Goal: Task Accomplishment & Management: Manage account settings

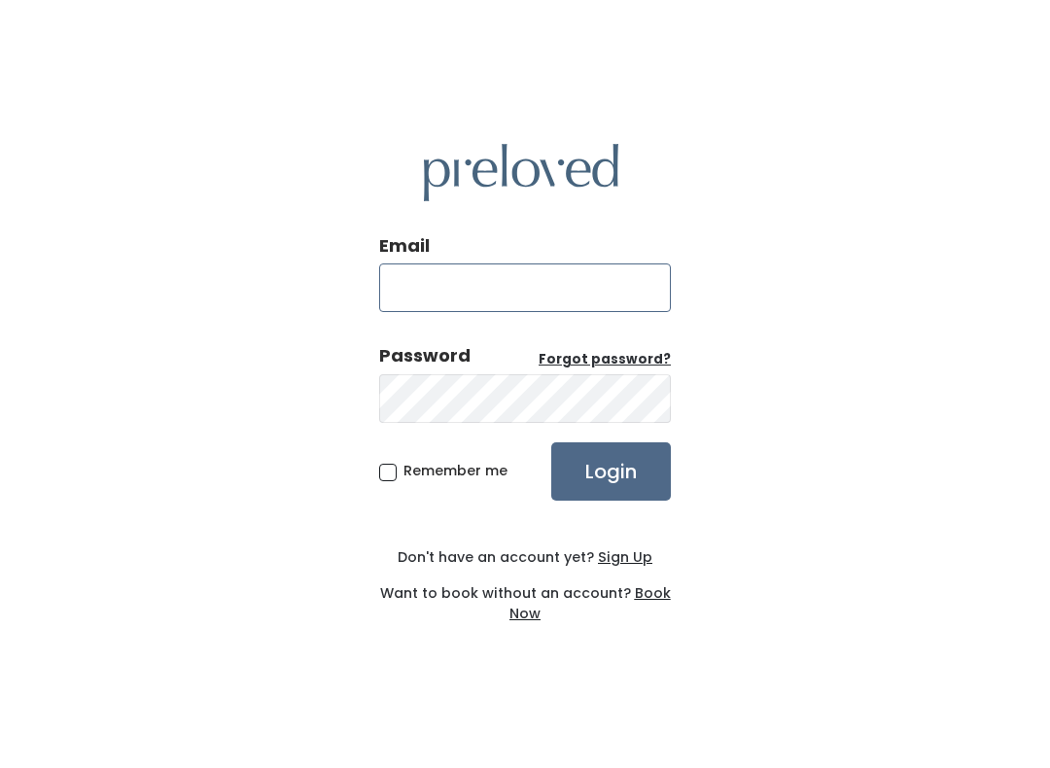
type input "[EMAIL_ADDRESS][DOMAIN_NAME]"
click at [611, 471] on input "Login" at bounding box center [611, 471] width 120 height 58
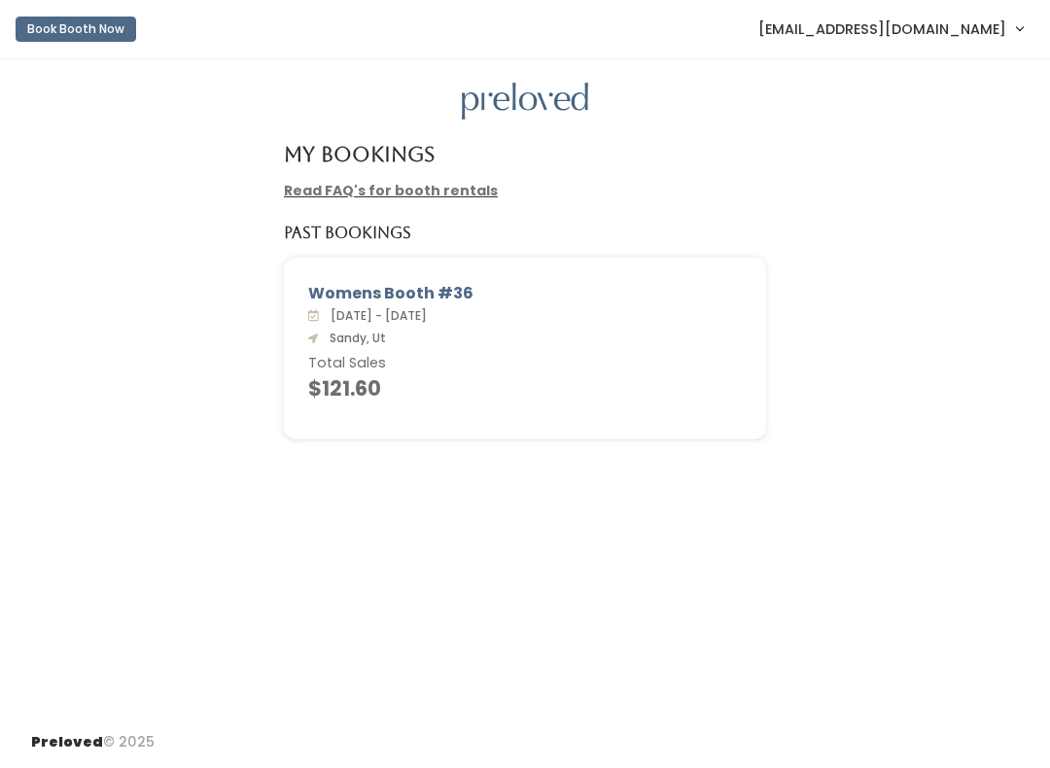
click at [964, 30] on span "[EMAIL_ADDRESS][DOMAIN_NAME]" at bounding box center [882, 28] width 248 height 21
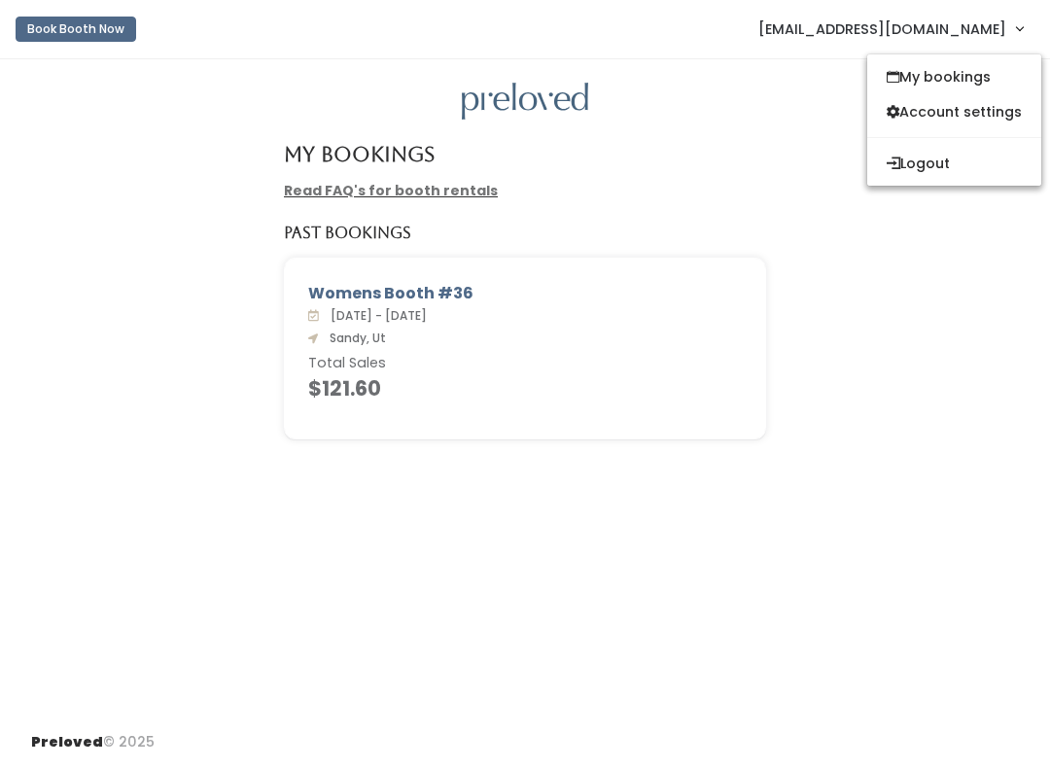
click at [957, 160] on button "Logout" at bounding box center [954, 163] width 174 height 35
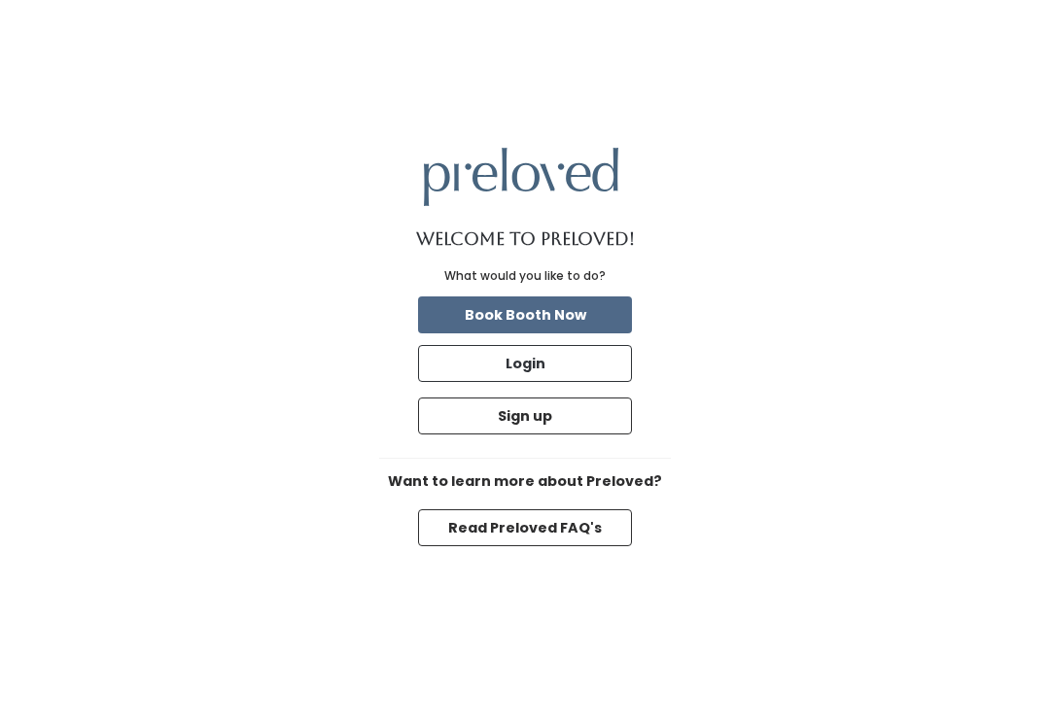
click at [588, 382] on button "Login" at bounding box center [525, 363] width 214 height 37
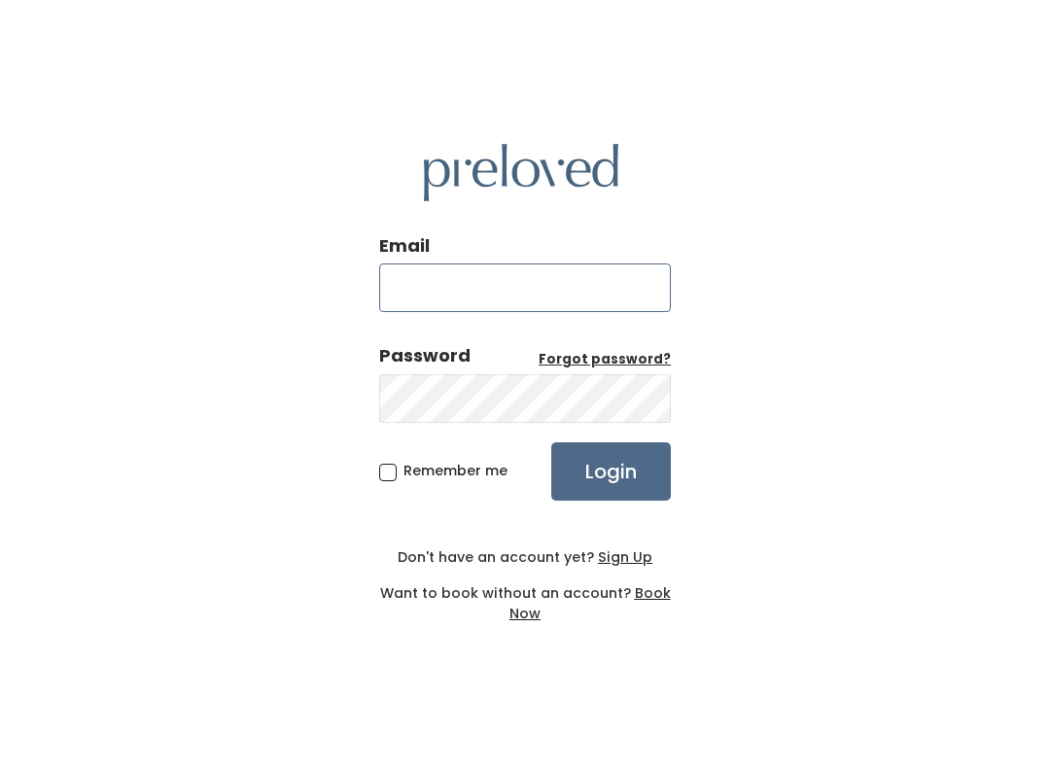
type input "sandy.store@preloved.love"
click at [620, 479] on input "Login" at bounding box center [611, 471] width 120 height 58
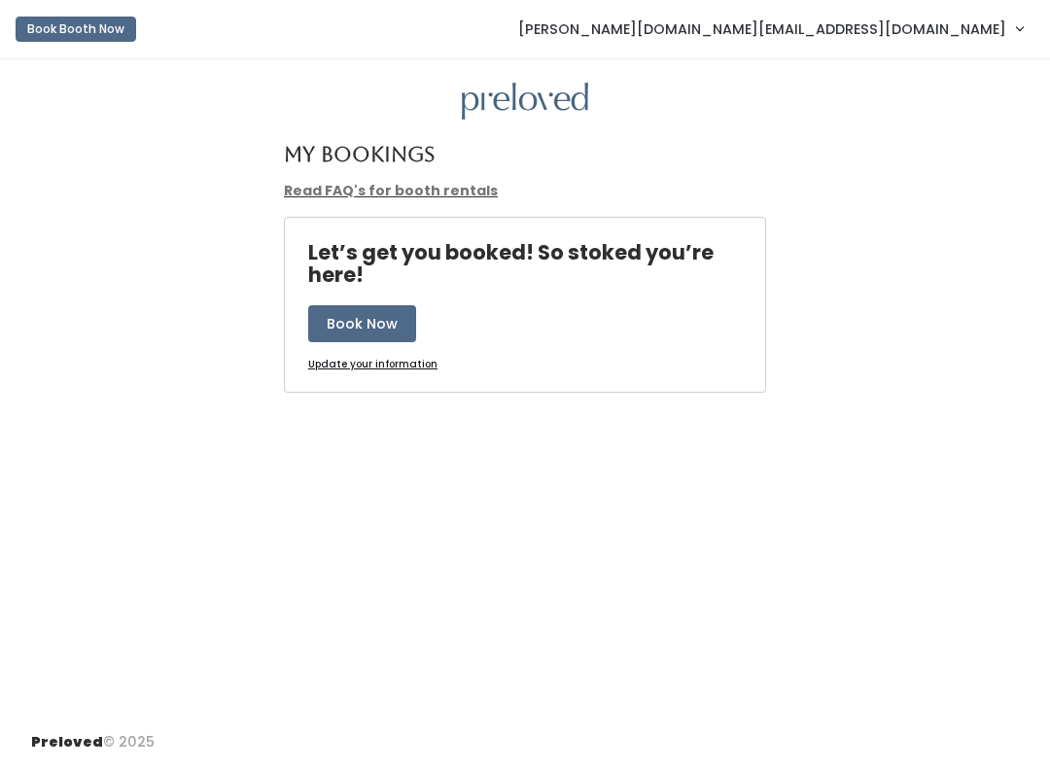
click at [905, 43] on link "[PERSON_NAME][DOMAIN_NAME][EMAIL_ADDRESS][DOMAIN_NAME]" at bounding box center [770, 29] width 543 height 42
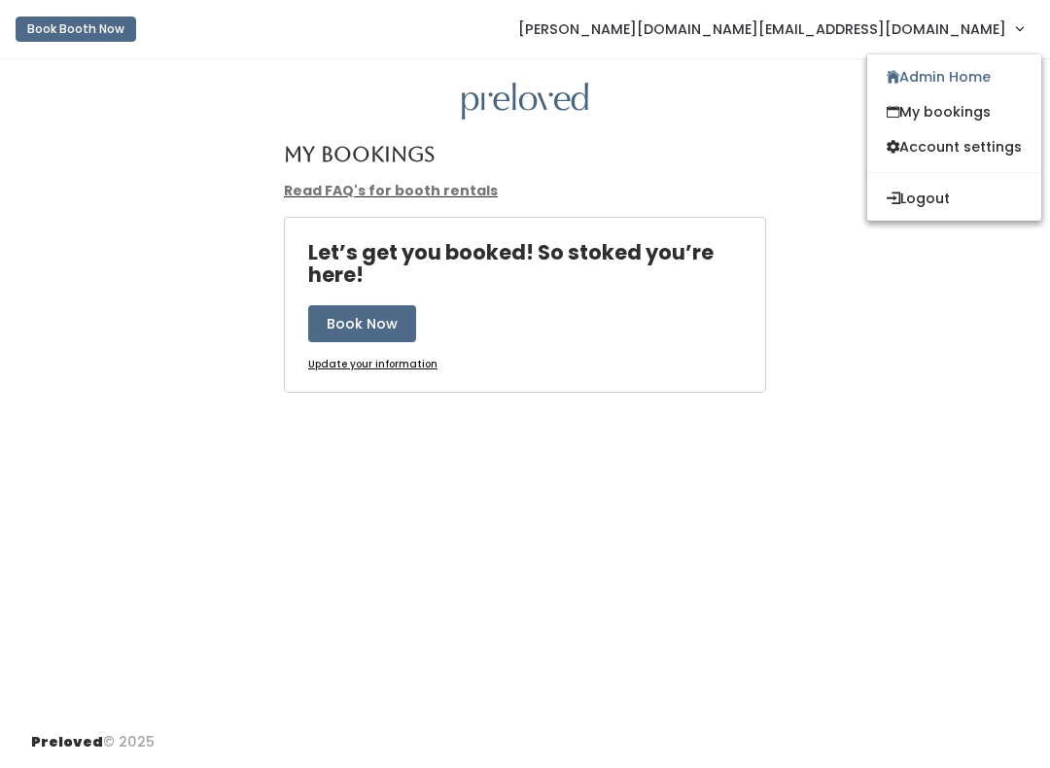
click at [987, 78] on link "Admin Home" at bounding box center [954, 76] width 174 height 35
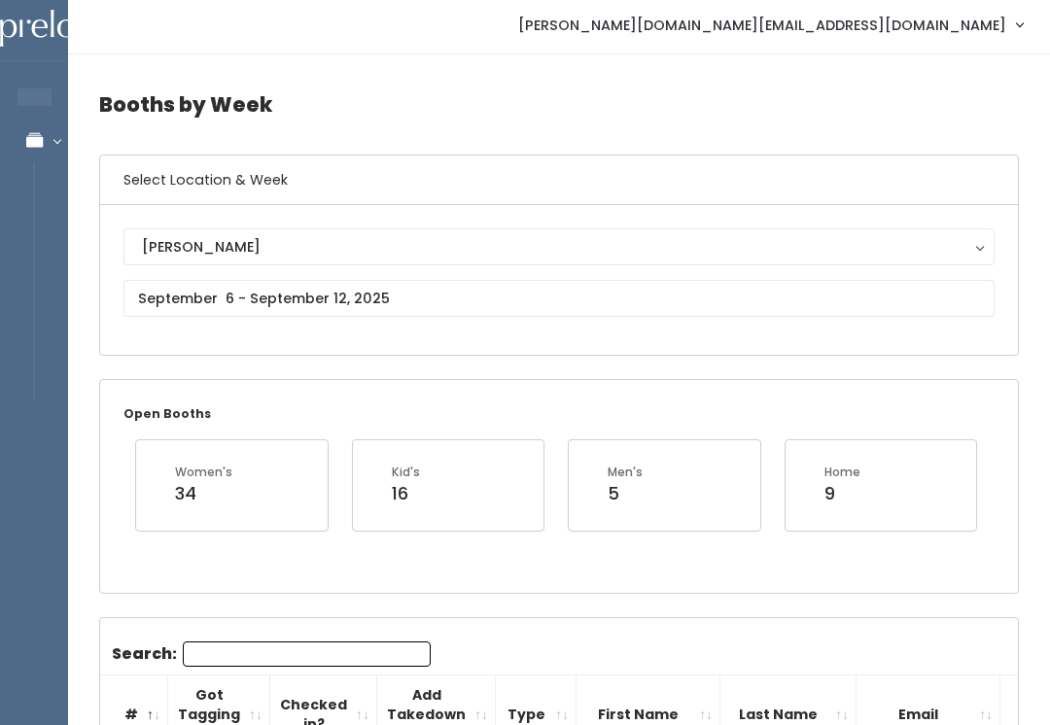
scroll to position [4, 0]
click at [644, 299] on input "text" at bounding box center [558, 298] width 871 height 37
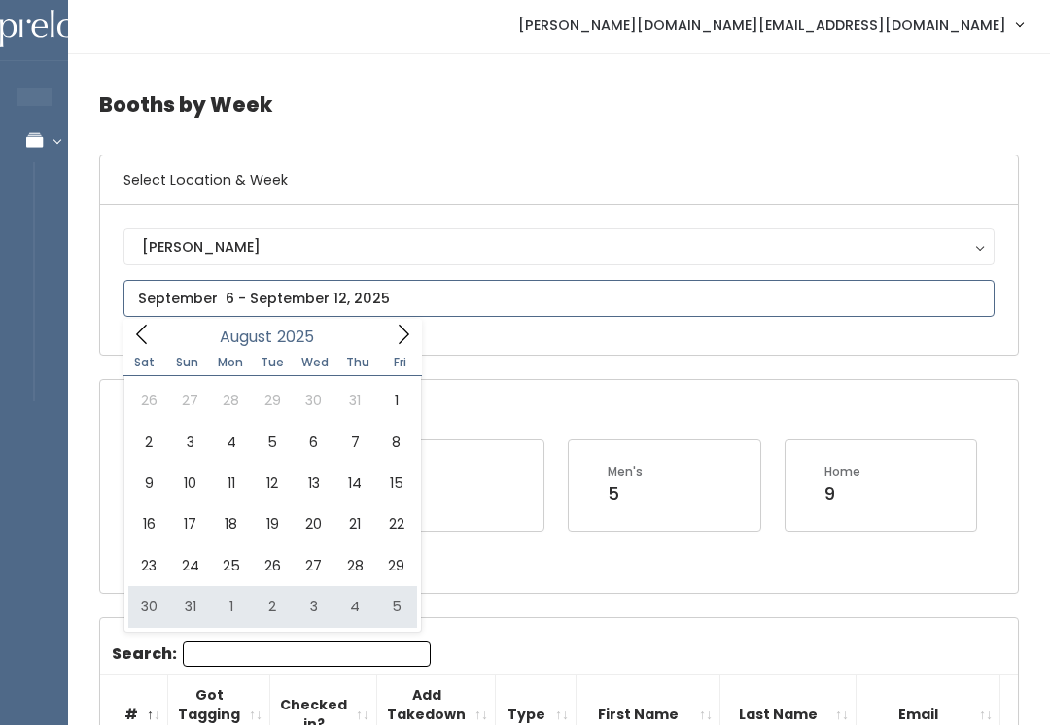
type input "[DATE] to [DATE]"
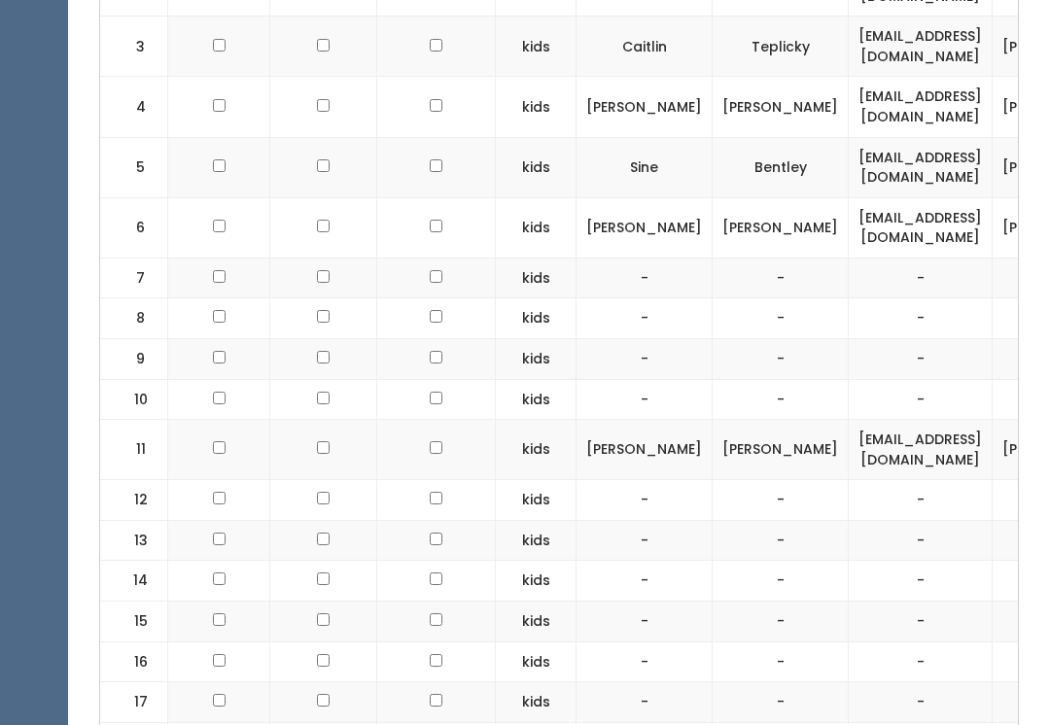
scroll to position [976, 0]
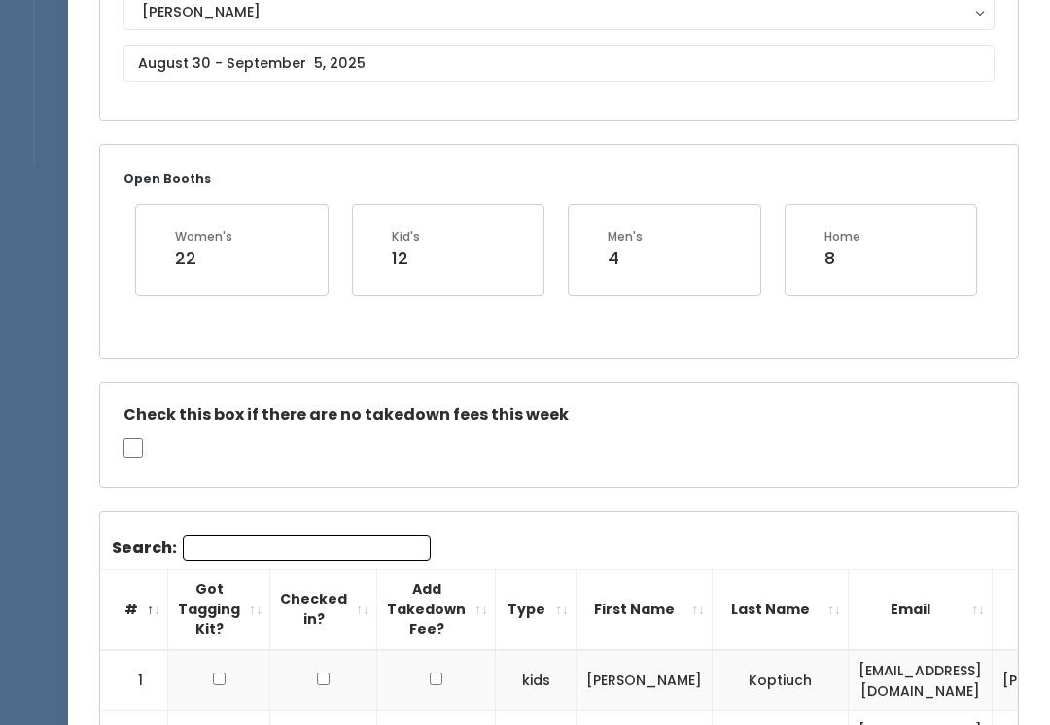
click at [349, 543] on input "Search:" at bounding box center [307, 549] width 248 height 25
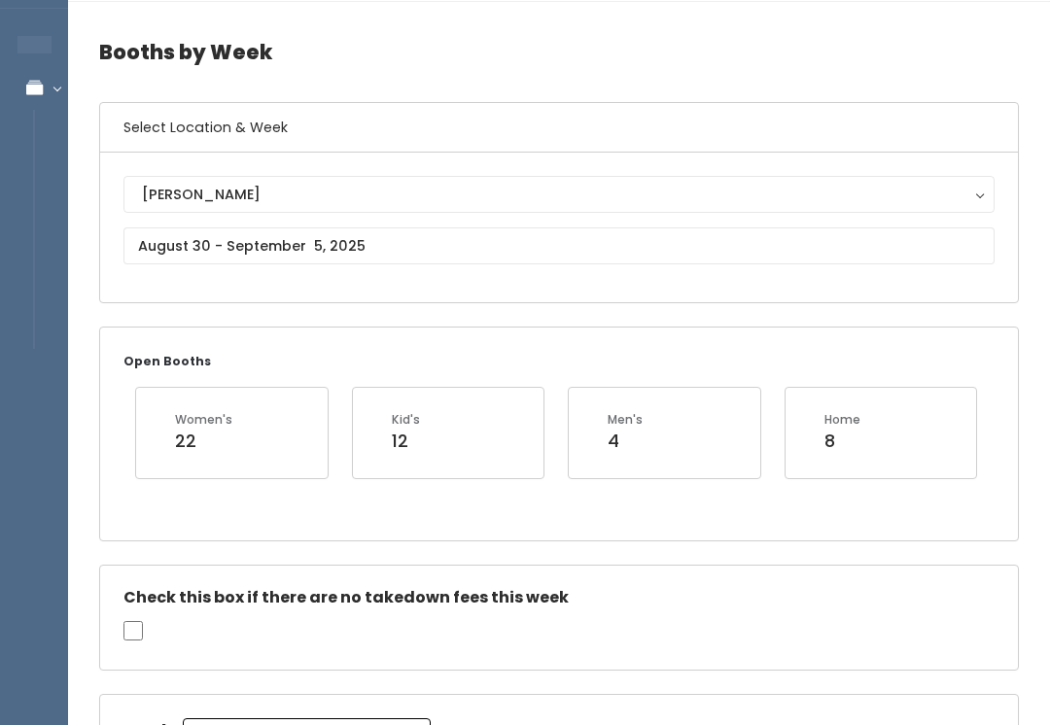
scroll to position [0, 0]
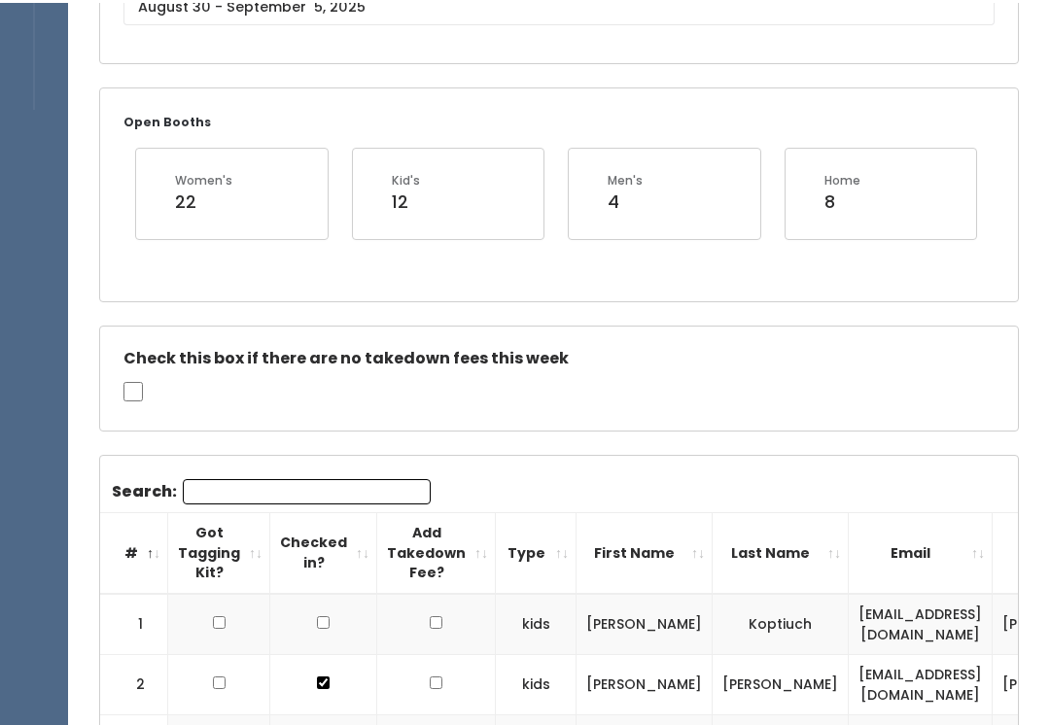
click at [306, 489] on input "Search:" at bounding box center [307, 488] width 248 height 25
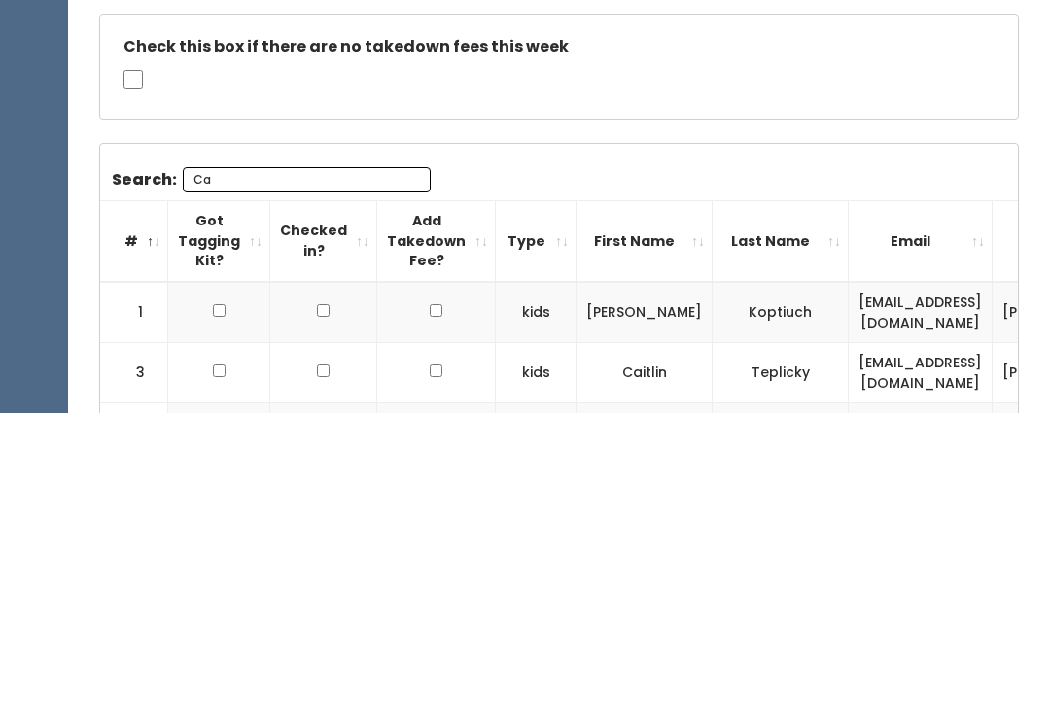
type input "C"
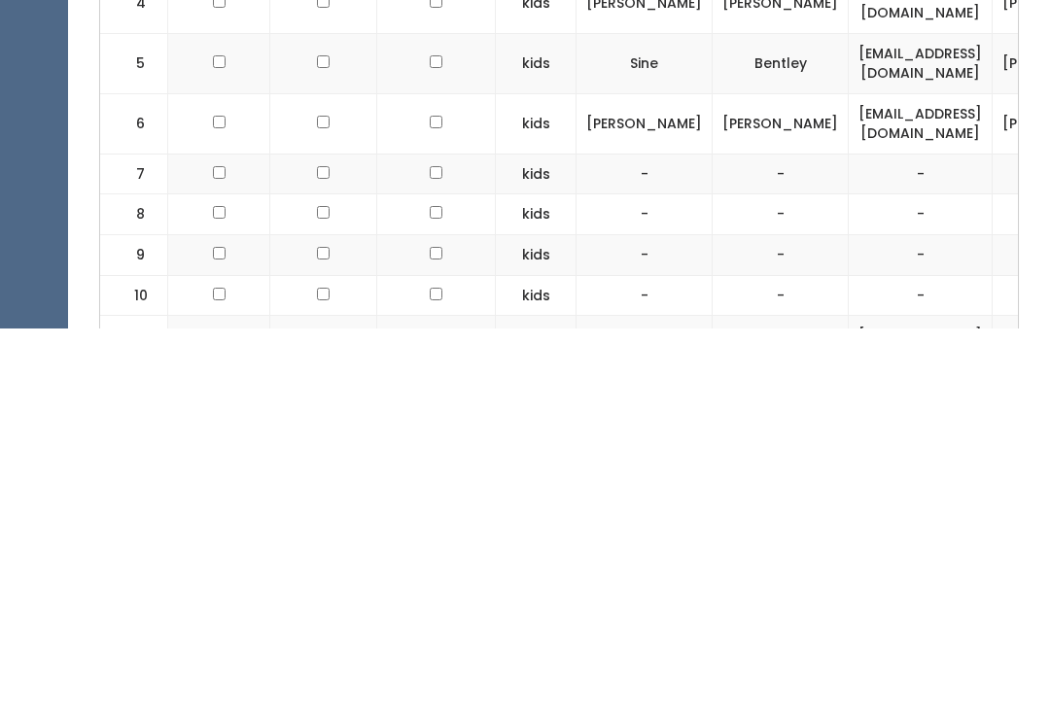
scroll to position [717, 0]
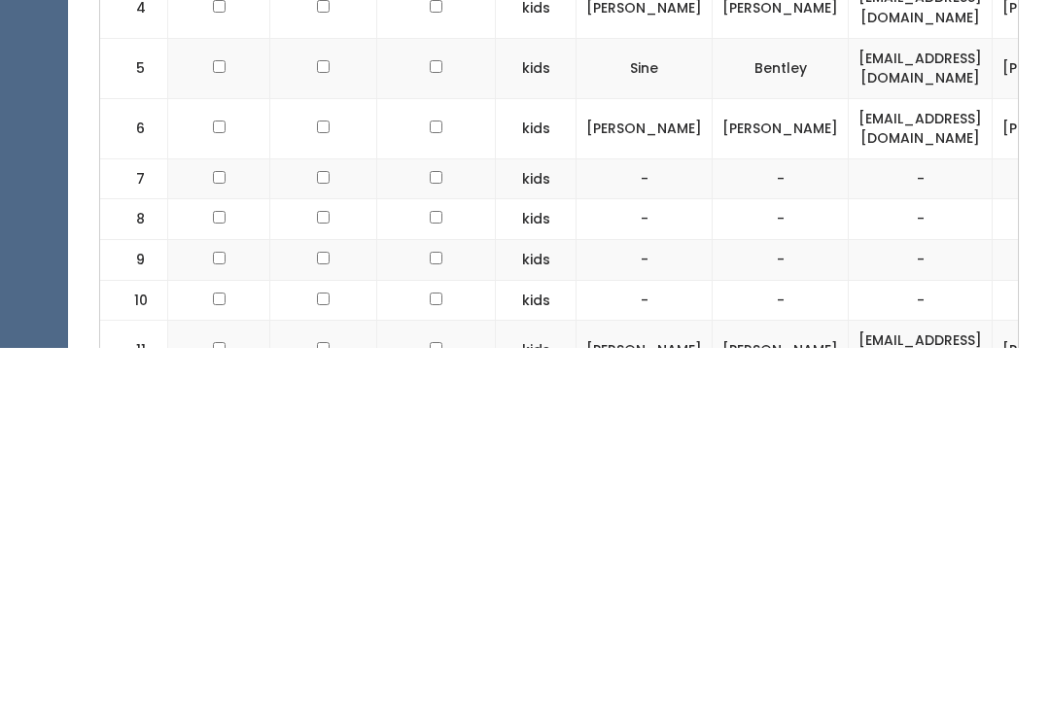
click at [977, 617] on td "-" at bounding box center [921, 637] width 144 height 41
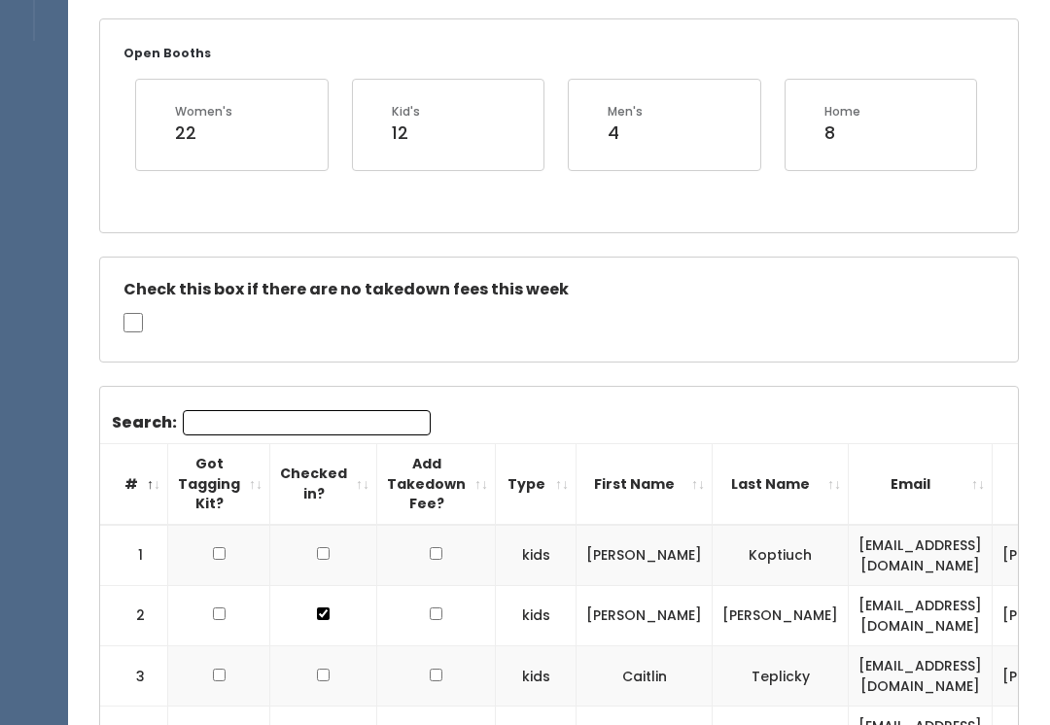
scroll to position [0, 0]
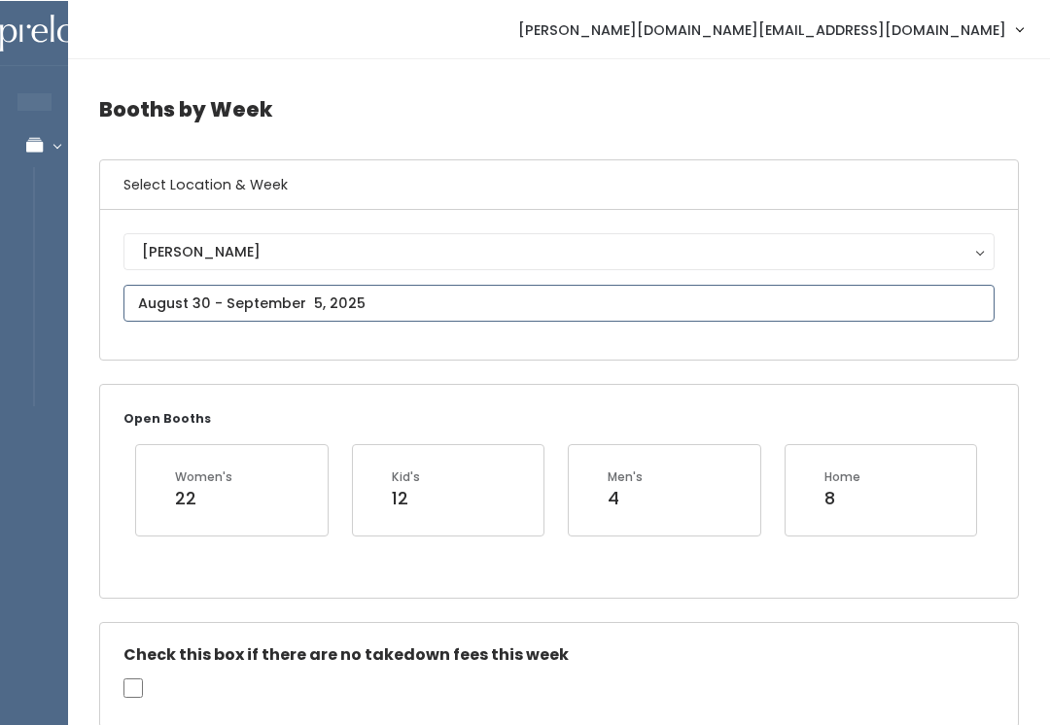
click at [284, 303] on input "text" at bounding box center [558, 302] width 871 height 37
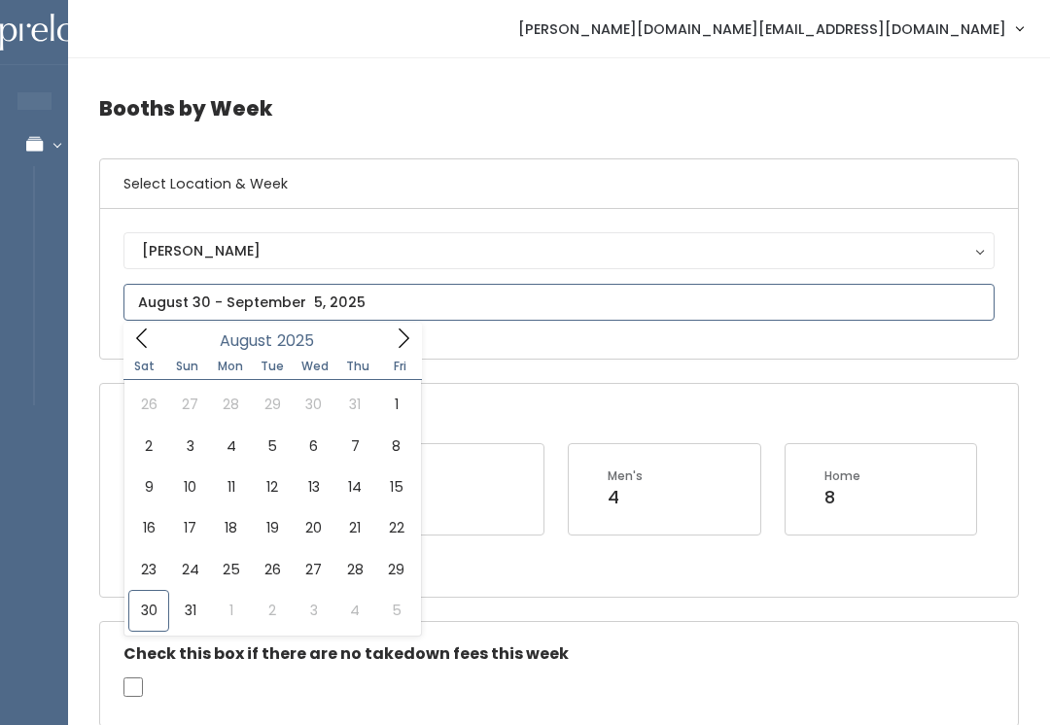
type input "[DATE] to [DATE]"
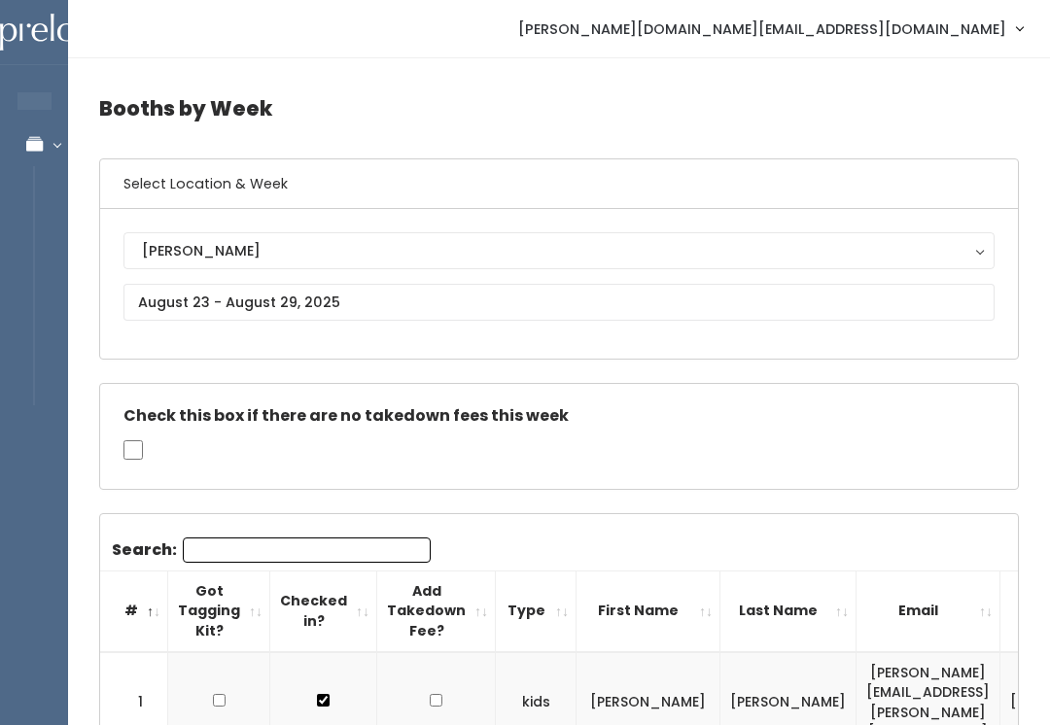
click at [495, 240] on div "[PERSON_NAME]" at bounding box center [559, 250] width 834 height 21
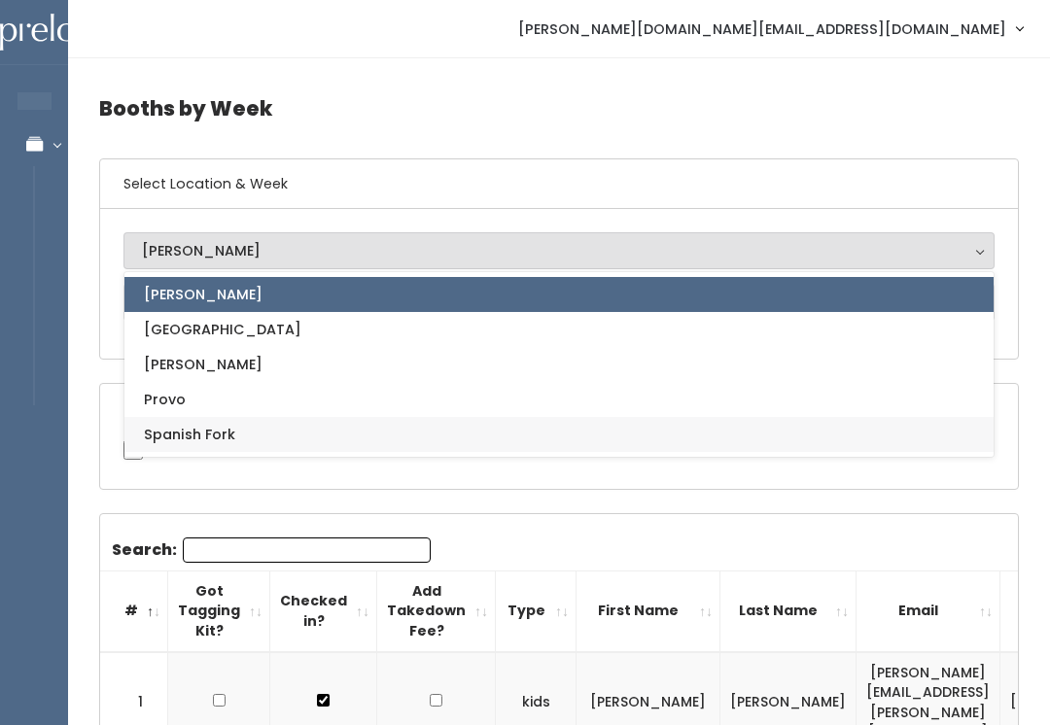
click at [292, 437] on link "Spanish Fork" at bounding box center [558, 434] width 869 height 35
select select "2"
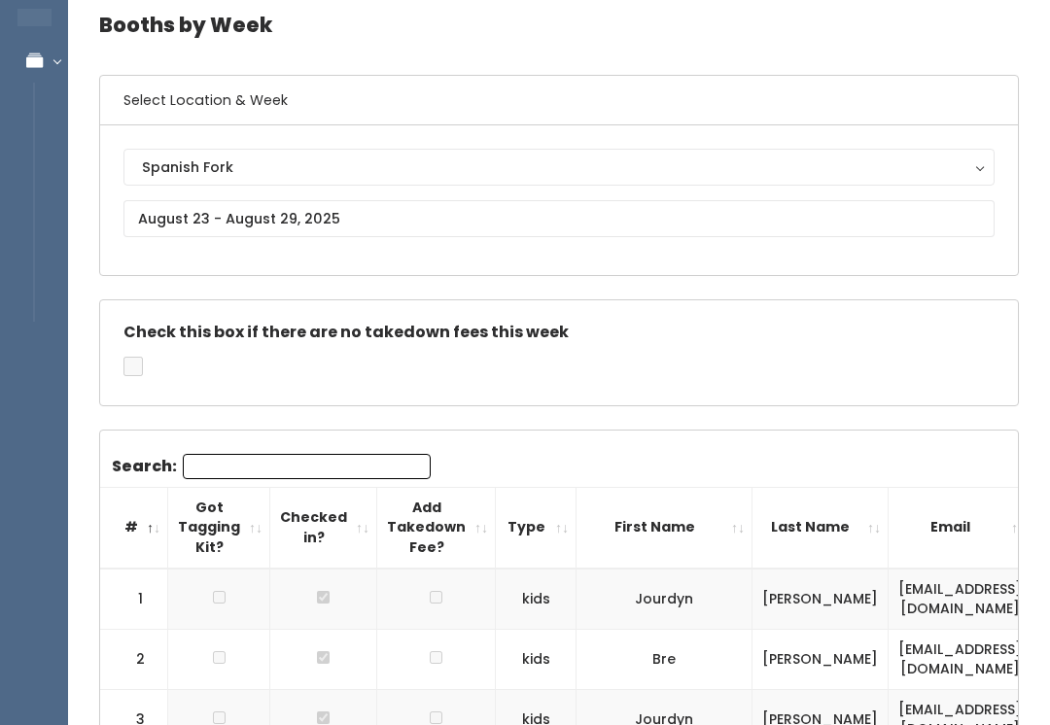
scroll to position [84, 0]
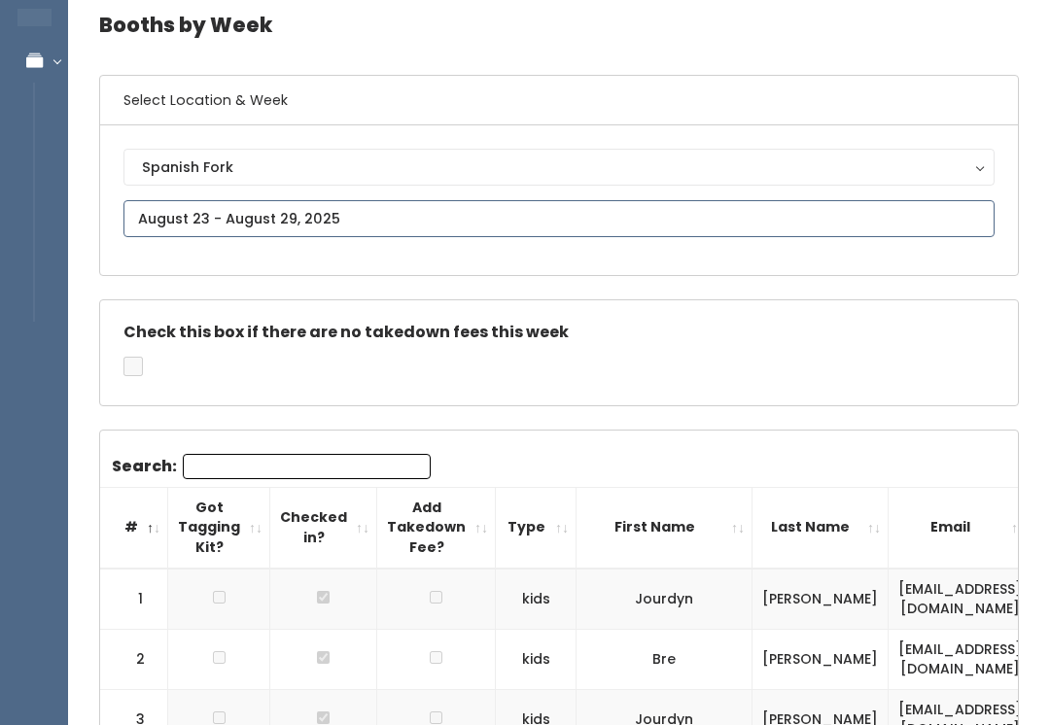
click at [775, 235] on input "text" at bounding box center [558, 218] width 871 height 37
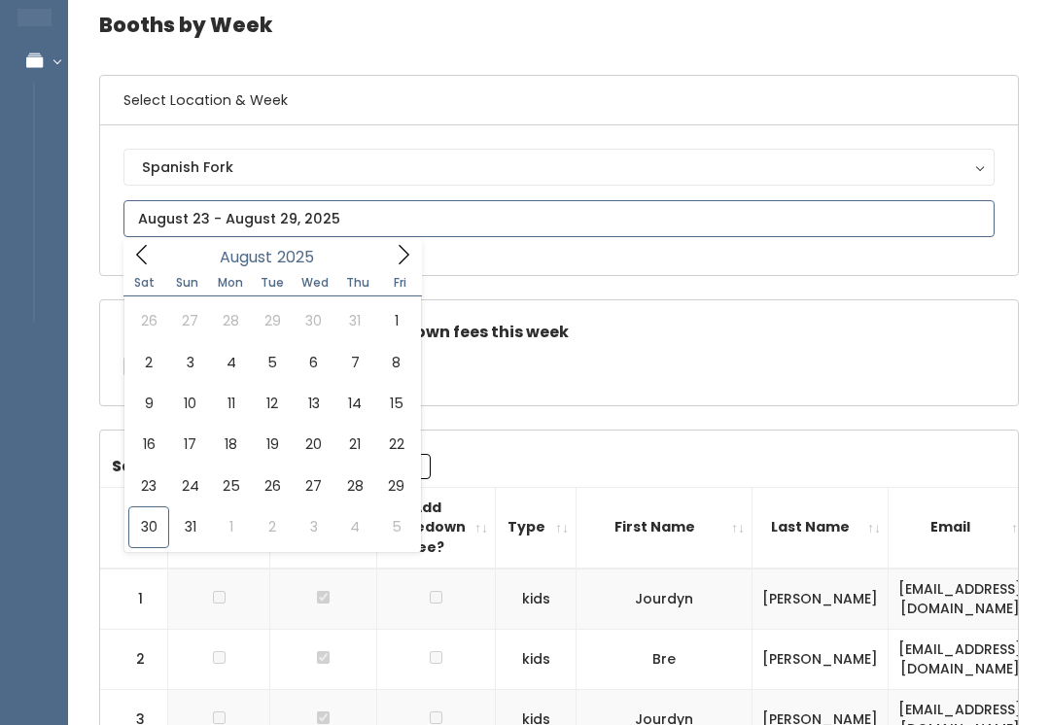
type input "[DATE] to [DATE]"
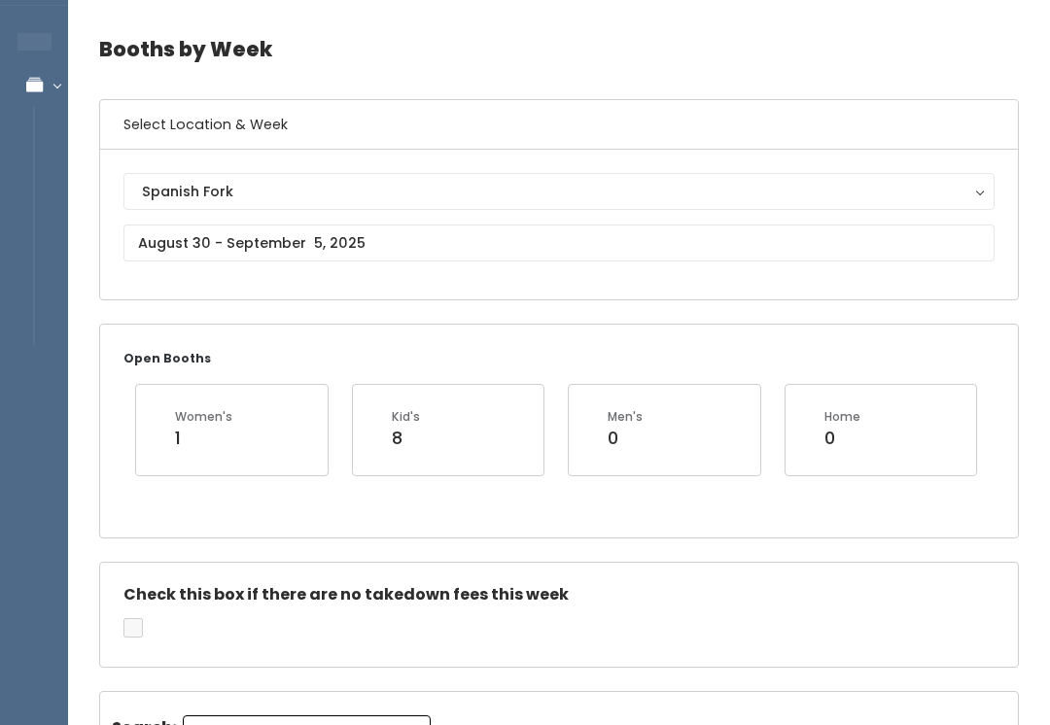
scroll to position [60, 0]
click at [453, 177] on button "Spanish Fork" at bounding box center [558, 190] width 871 height 37
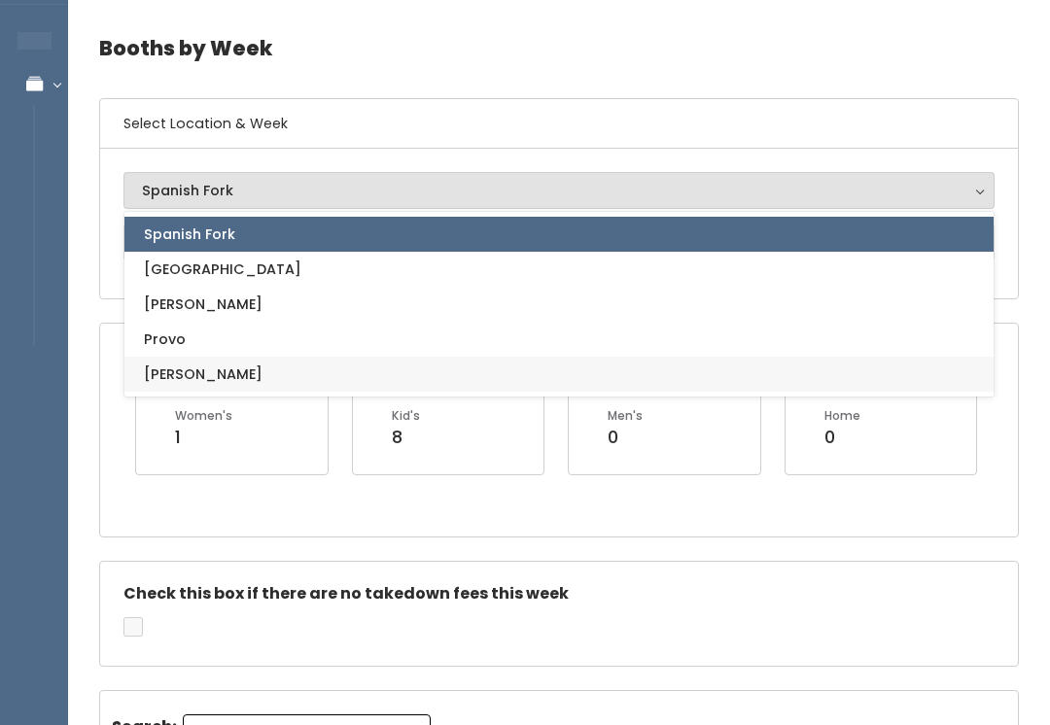
click at [220, 386] on link "[PERSON_NAME]" at bounding box center [558, 374] width 869 height 35
select select "3"
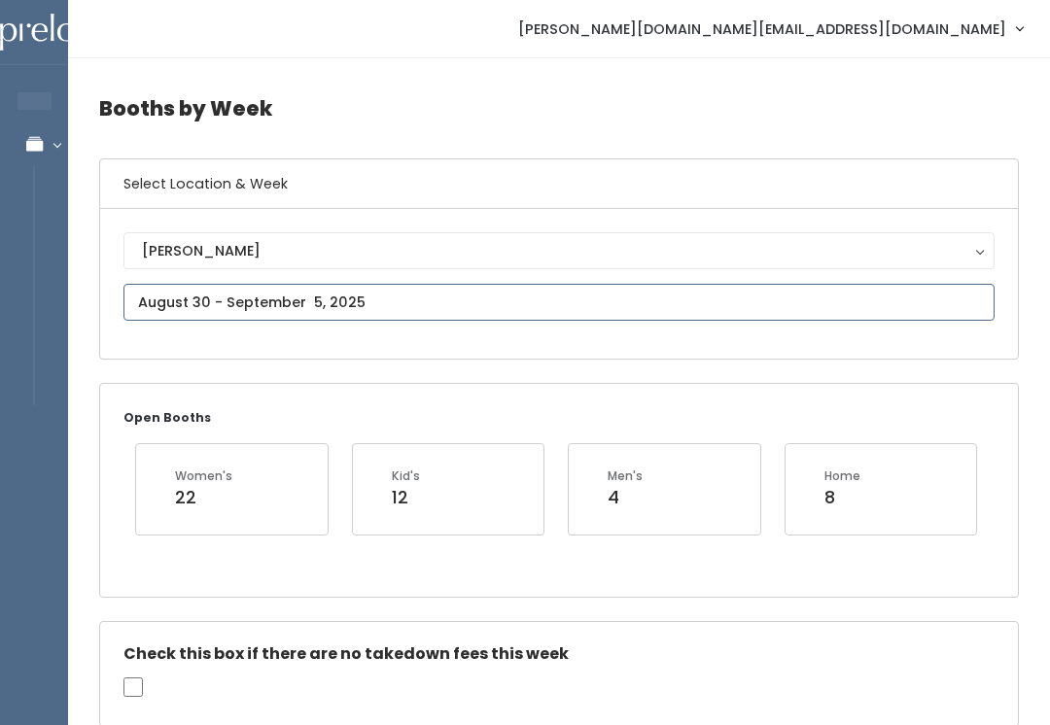
click at [492, 317] on input "text" at bounding box center [558, 302] width 871 height 37
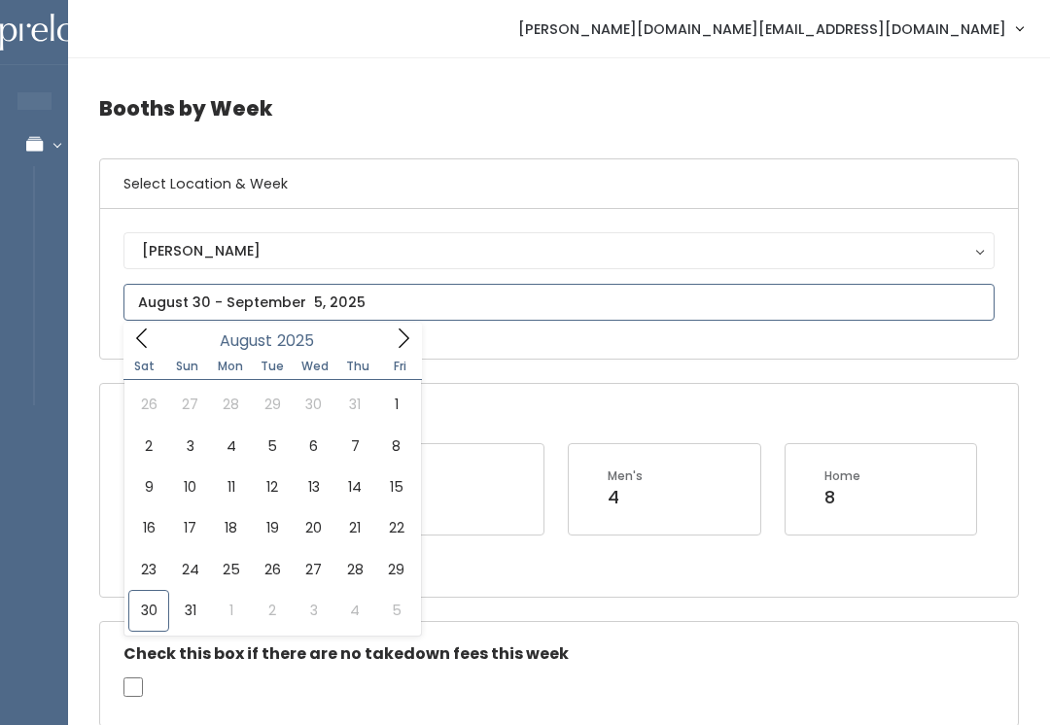
type input "[DATE] to [DATE]"
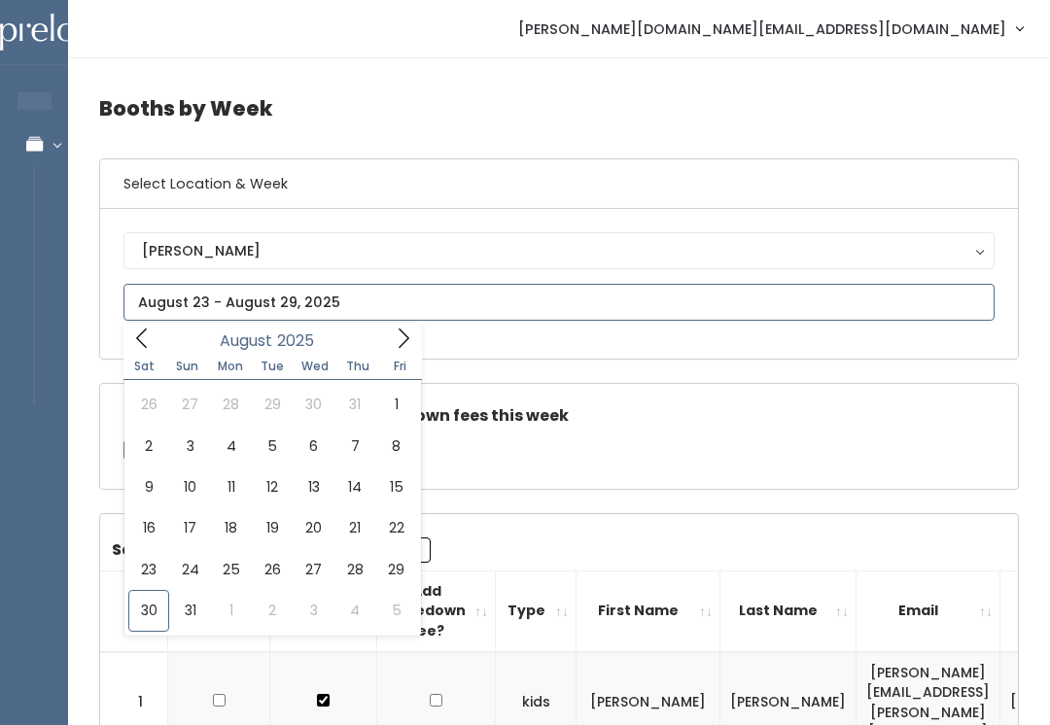
type input "August 23 to August 29"
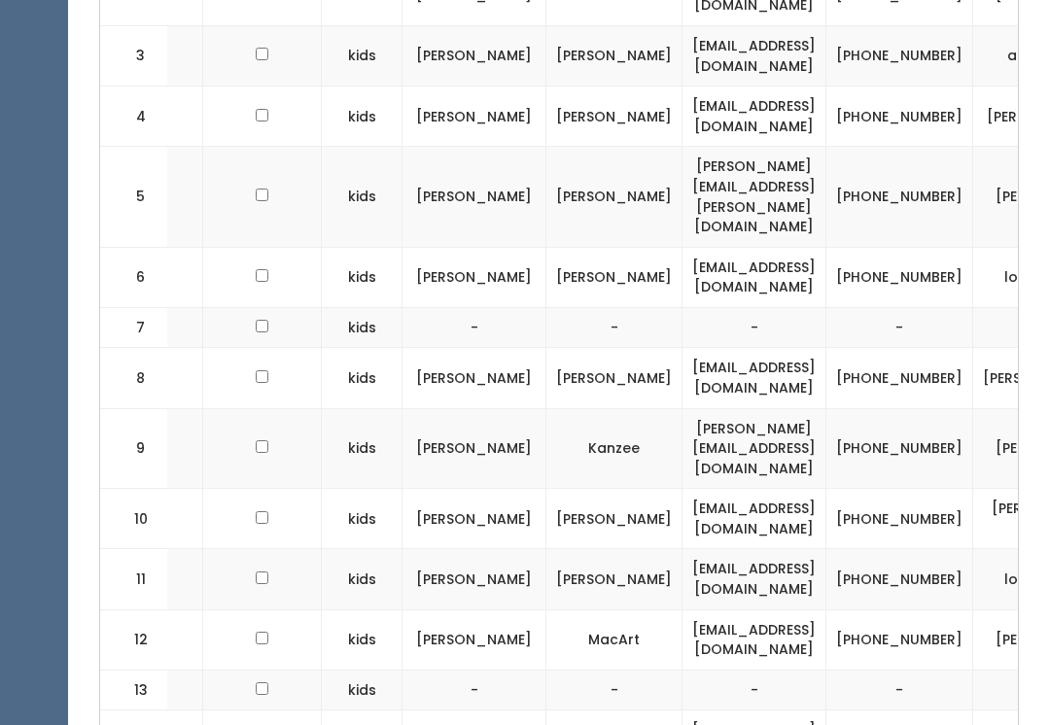
scroll to position [0, 208]
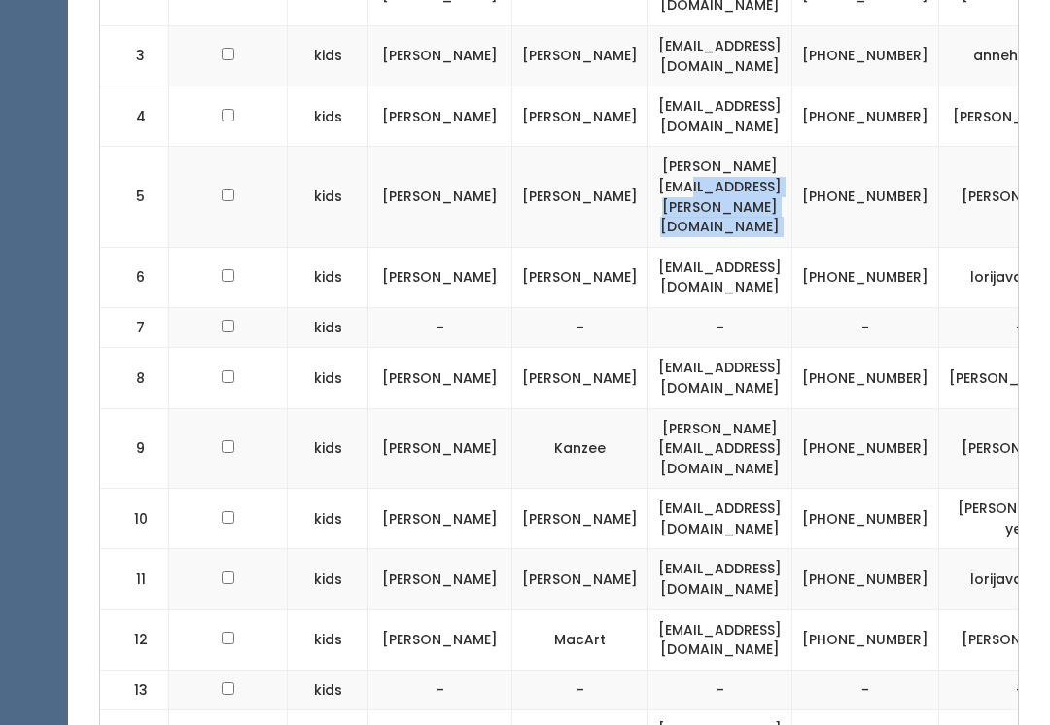
click at [892, 149] on td "(385) 576-9468" at bounding box center [865, 197] width 147 height 100
copy td "(385) 576-9468"
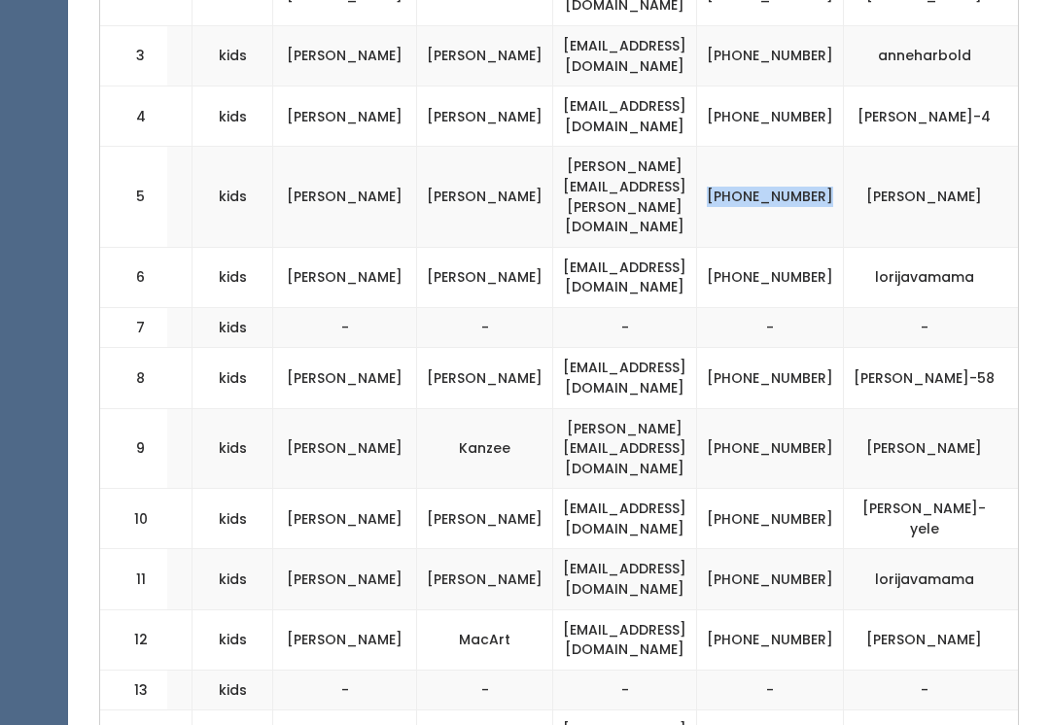
scroll to position [0, 301]
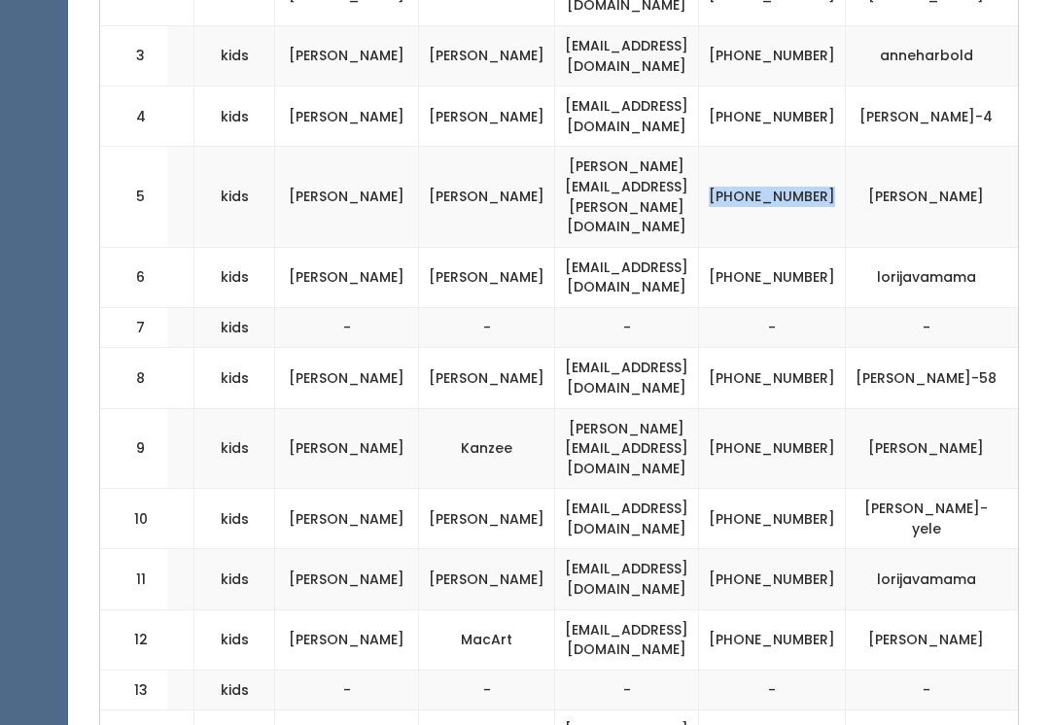
copy td "carrie-archuleta"
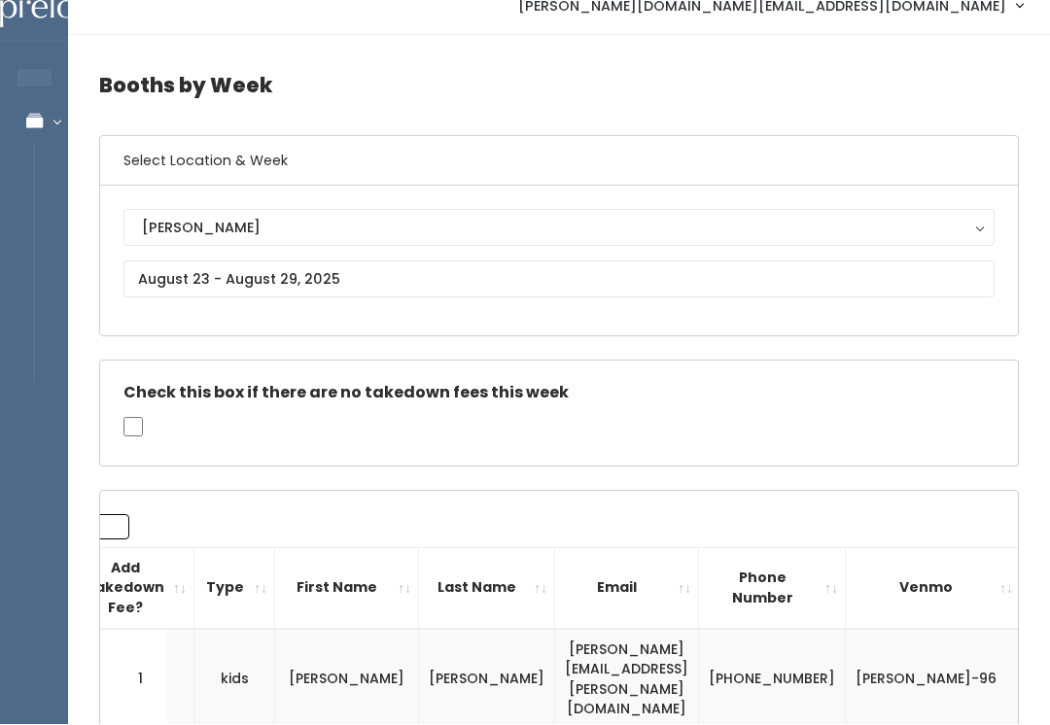
scroll to position [23, 0]
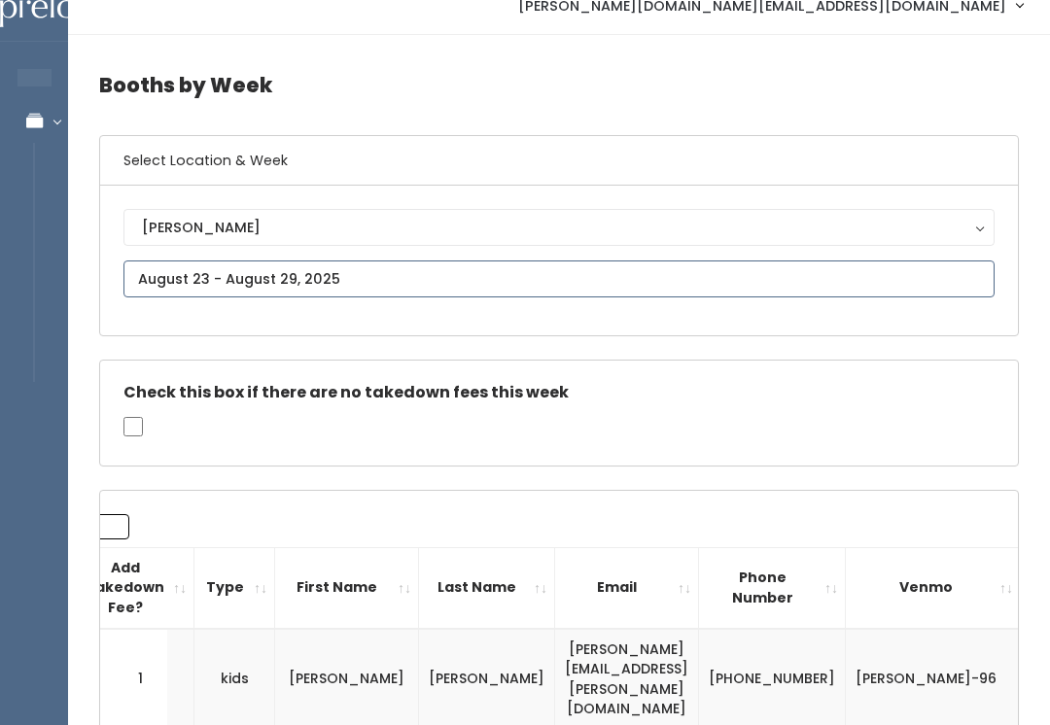
click at [453, 281] on input "text" at bounding box center [558, 279] width 871 height 37
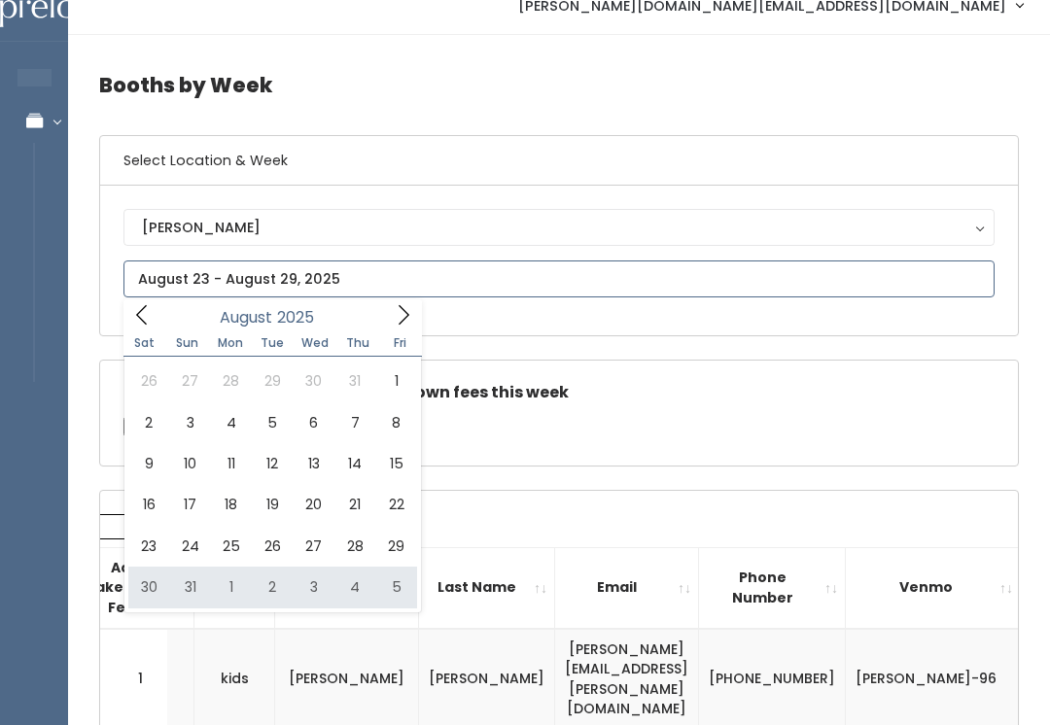
type input "August 30 to September 5"
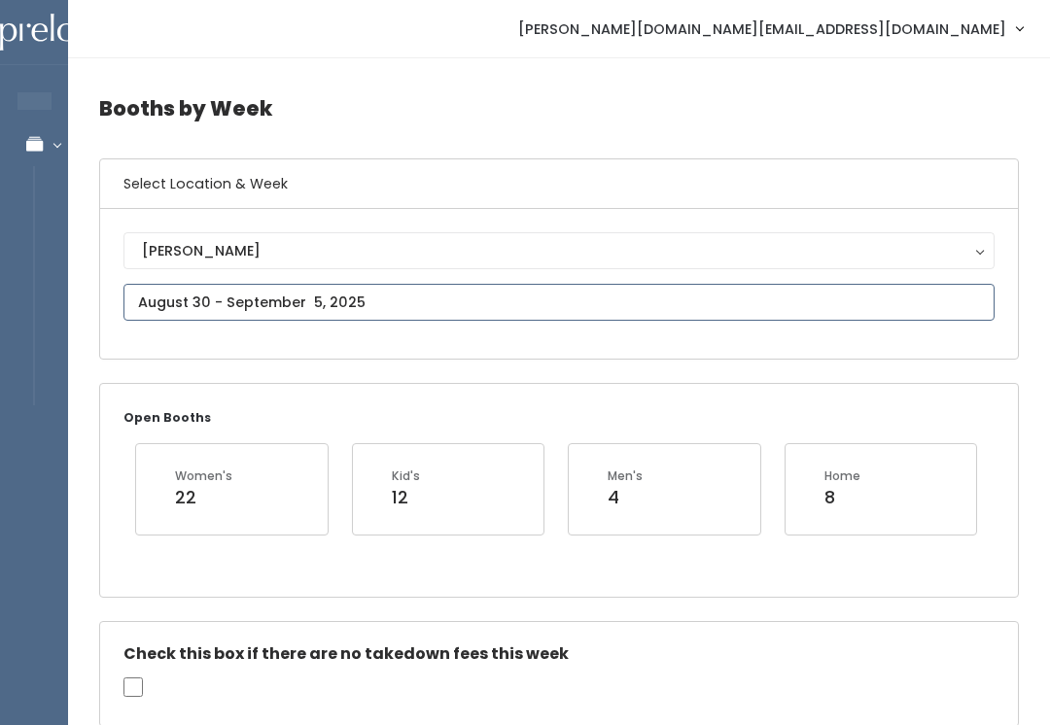
click at [429, 311] on input "text" at bounding box center [558, 302] width 871 height 37
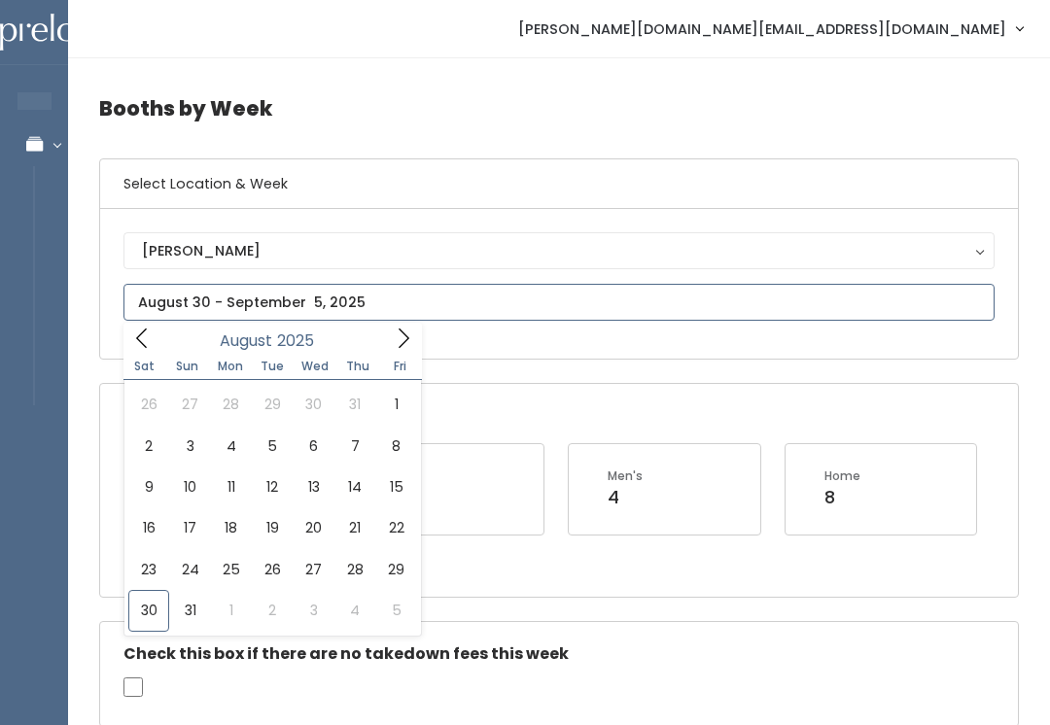
click at [403, 344] on icon at bounding box center [403, 338] width 21 height 21
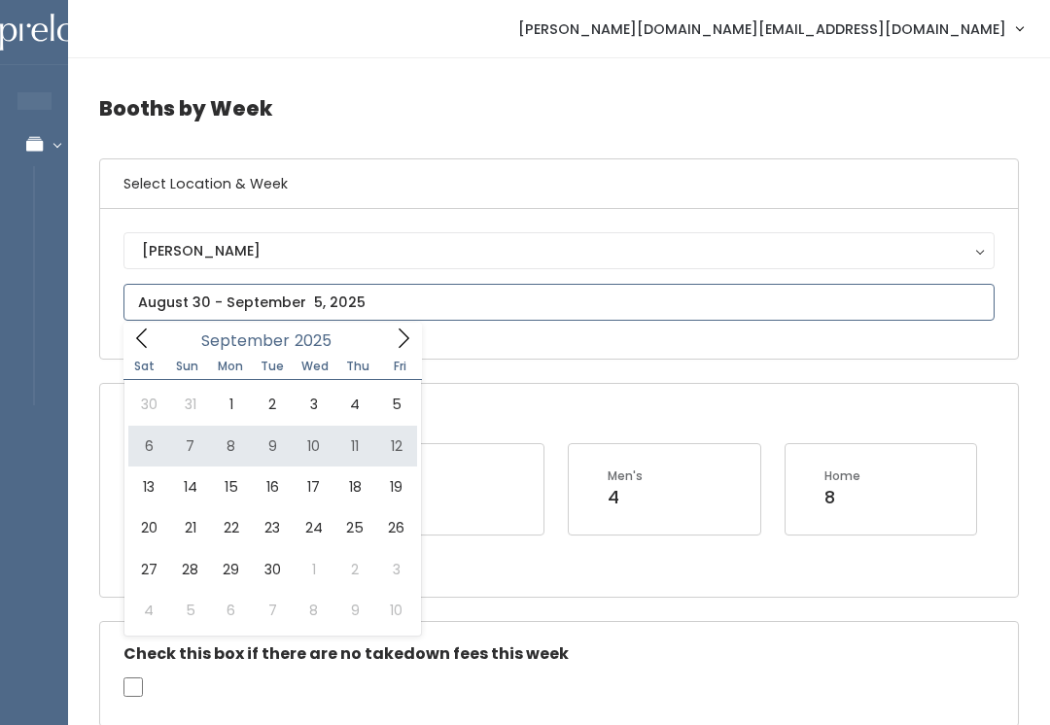
type input "September 6 to September 12"
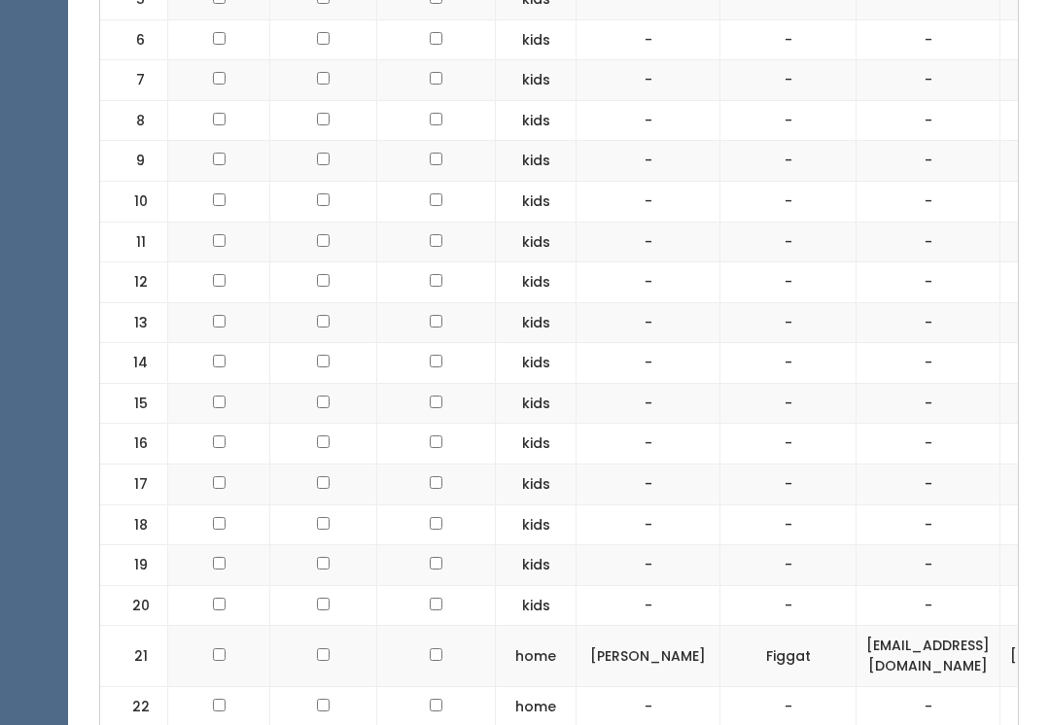
scroll to position [1066, 0]
